Goal: Task Accomplishment & Management: Use online tool/utility

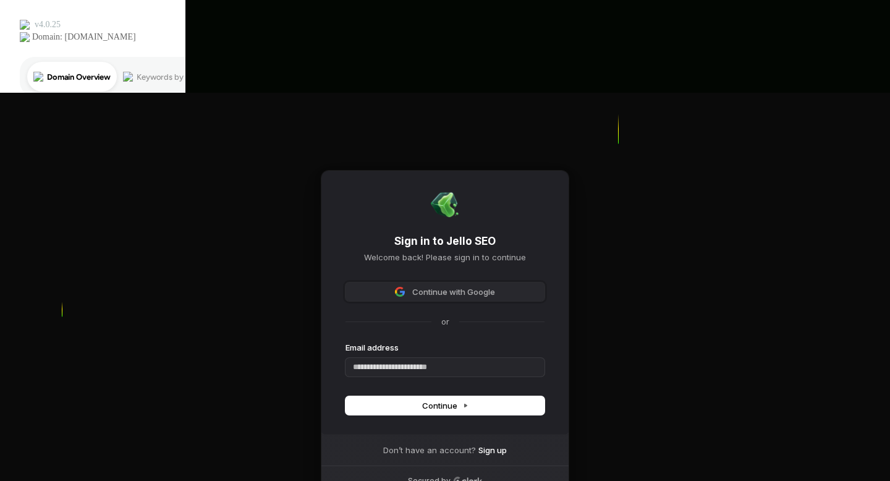
click at [446, 286] on span "Continue with Google" at bounding box center [453, 291] width 83 height 11
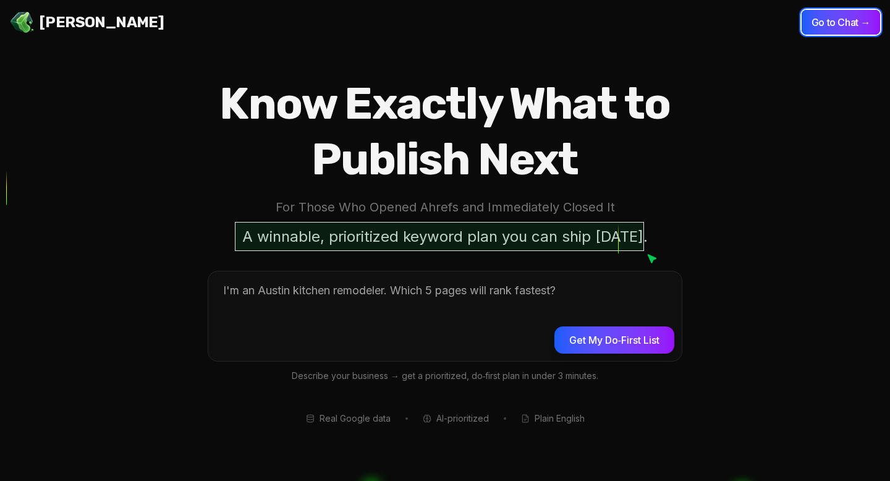
click at [850, 15] on button "Go to Chat →" at bounding box center [841, 22] width 79 height 25
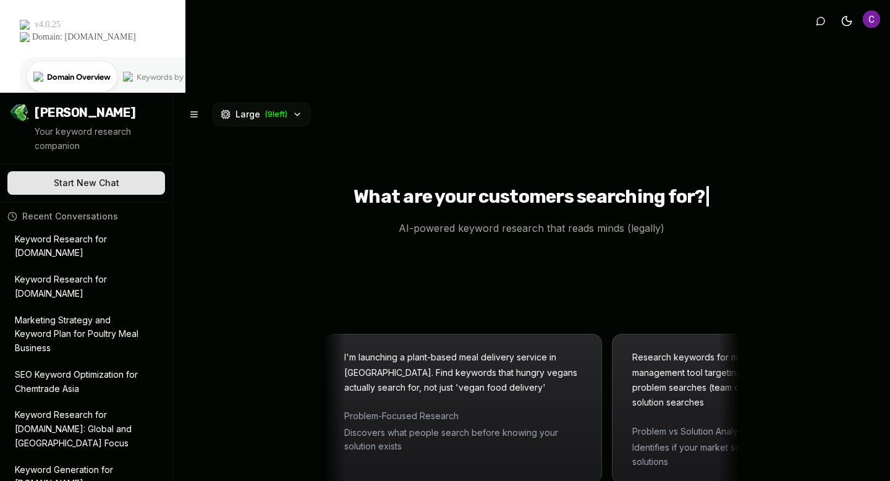
click at [81, 273] on p "Keyword Research for [DOMAIN_NAME]" at bounding box center [78, 287] width 126 height 28
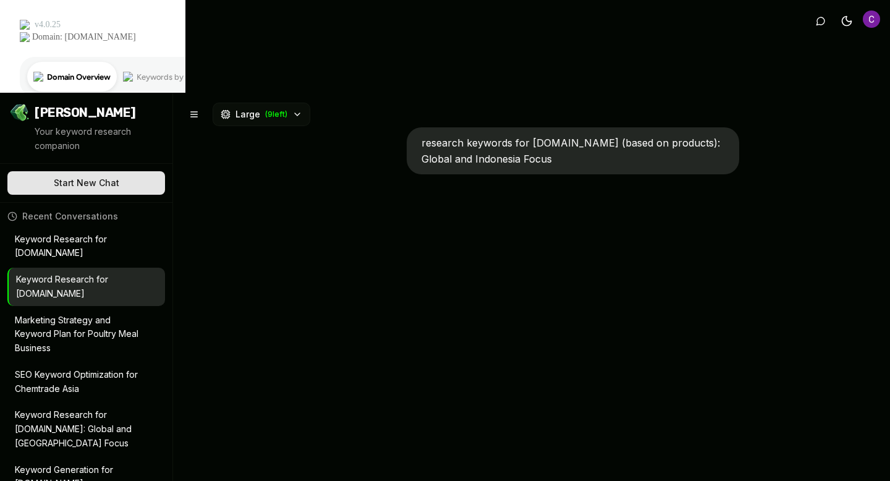
type textarea "*"
